Goal: Transaction & Acquisition: Purchase product/service

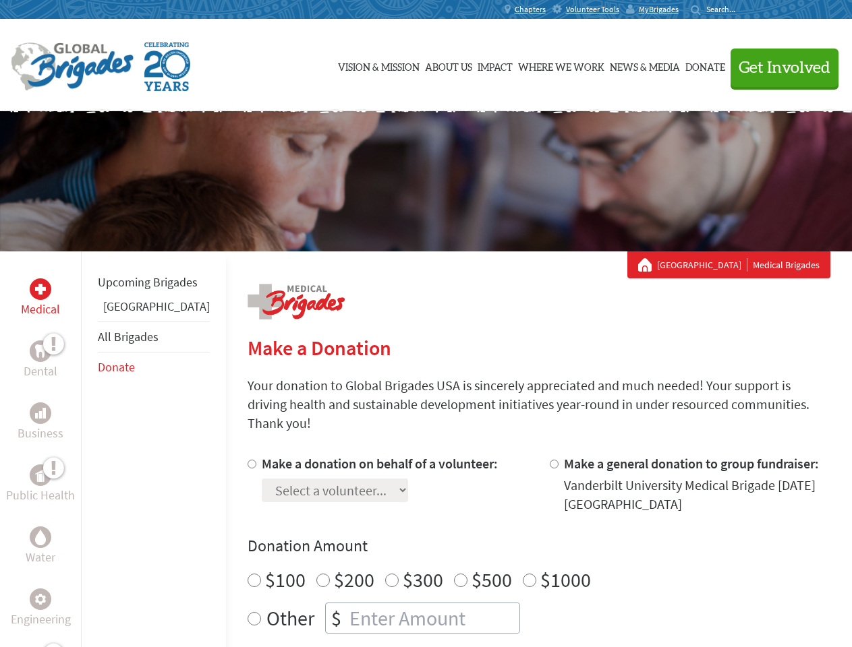
click at [744, 9] on div "Search for:" at bounding box center [717, 9] width 54 height 11
click at [778, 67] on span "Get Involved" at bounding box center [784, 68] width 92 height 16
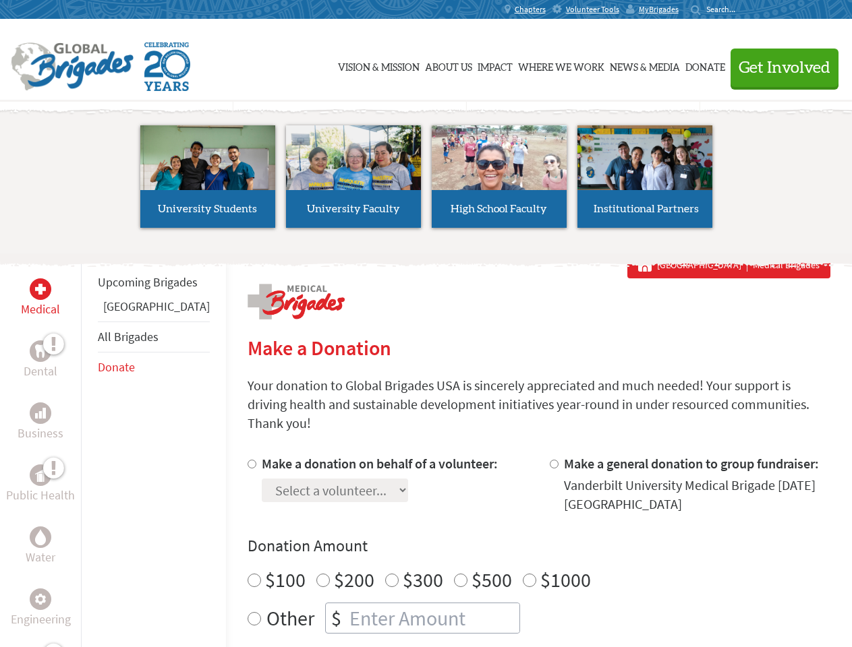
click at [426, 181] on li "High School Faculty" at bounding box center [499, 177] width 146 height 124
click at [89, 449] on div "Upcoming Brigades Guatemala All Brigades Donate" at bounding box center [153, 575] width 145 height 647
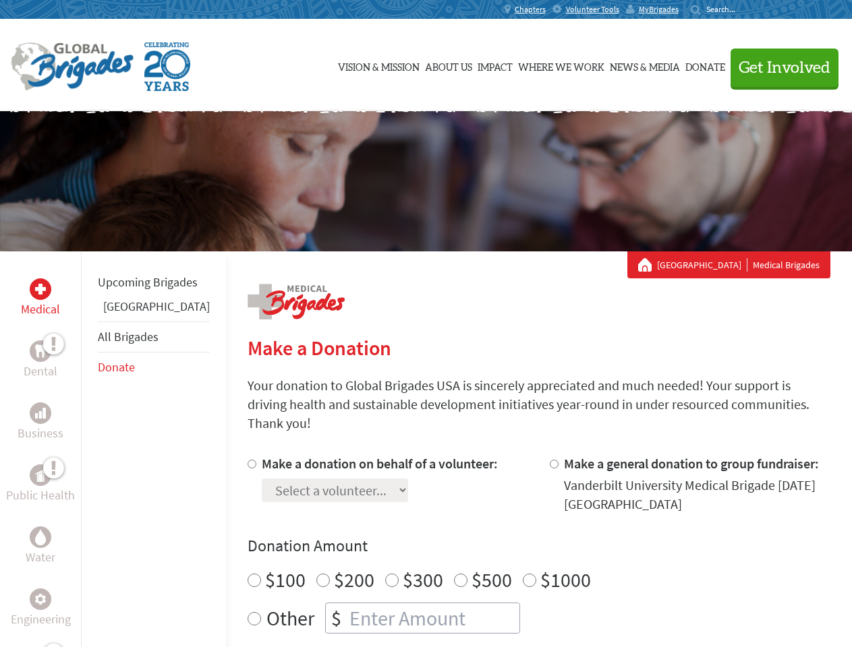
click at [515, 541] on div "Donation Amount $100 $200 $300 $500 $1000 Other $" at bounding box center [538, 584] width 583 height 98
click at [247, 460] on input "Make a donation on behalf of a volunteer:" at bounding box center [251, 464] width 9 height 9
radio input "true"
click at [550, 460] on input "Make a general donation to group fundraiser:" at bounding box center [554, 464] width 9 height 9
radio input "true"
